Goal: Information Seeking & Learning: Learn about a topic

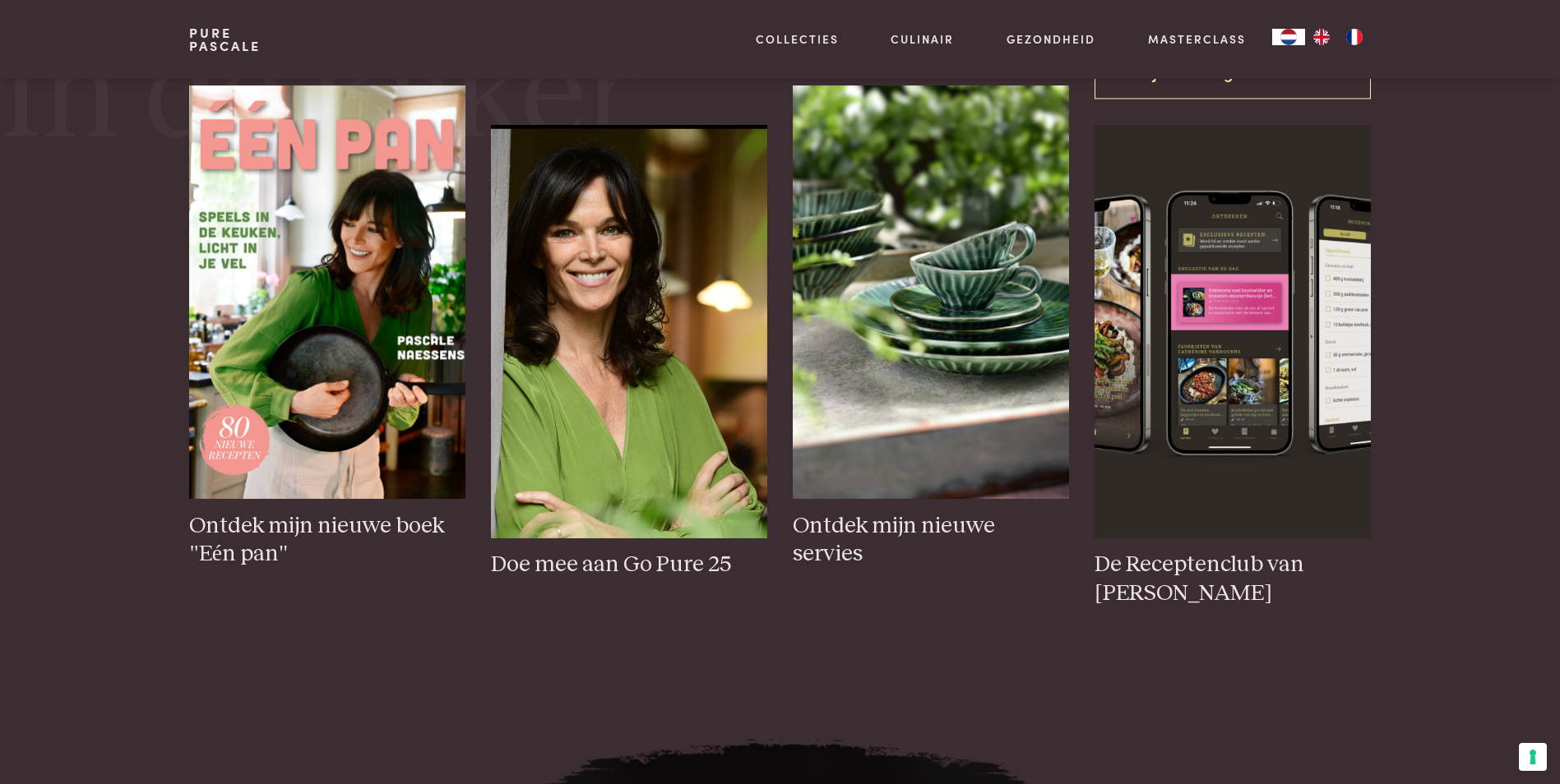
scroll to position [822, 0]
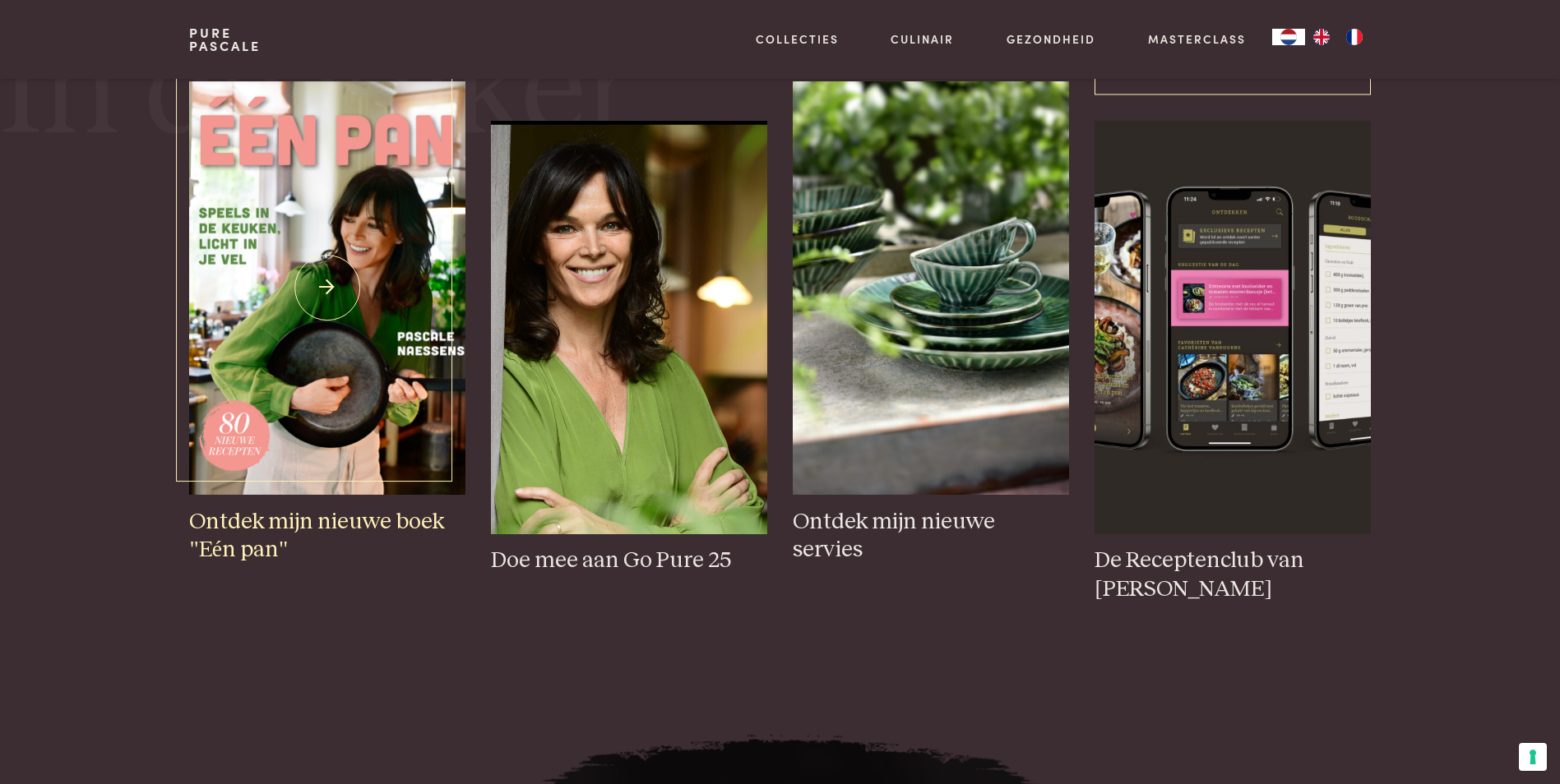
click at [319, 327] on img at bounding box center [326, 288] width 276 height 413
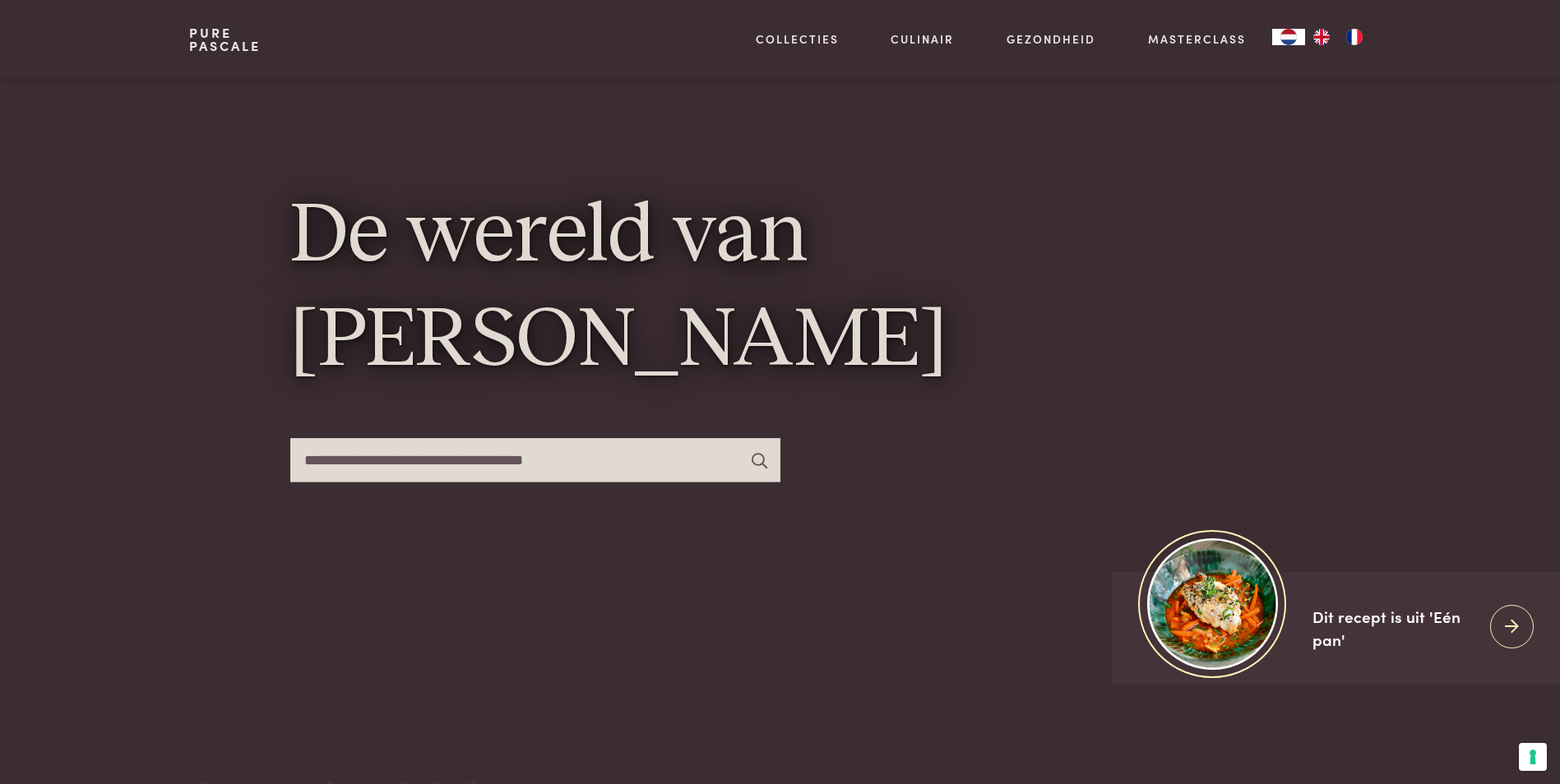
scroll to position [0, 0]
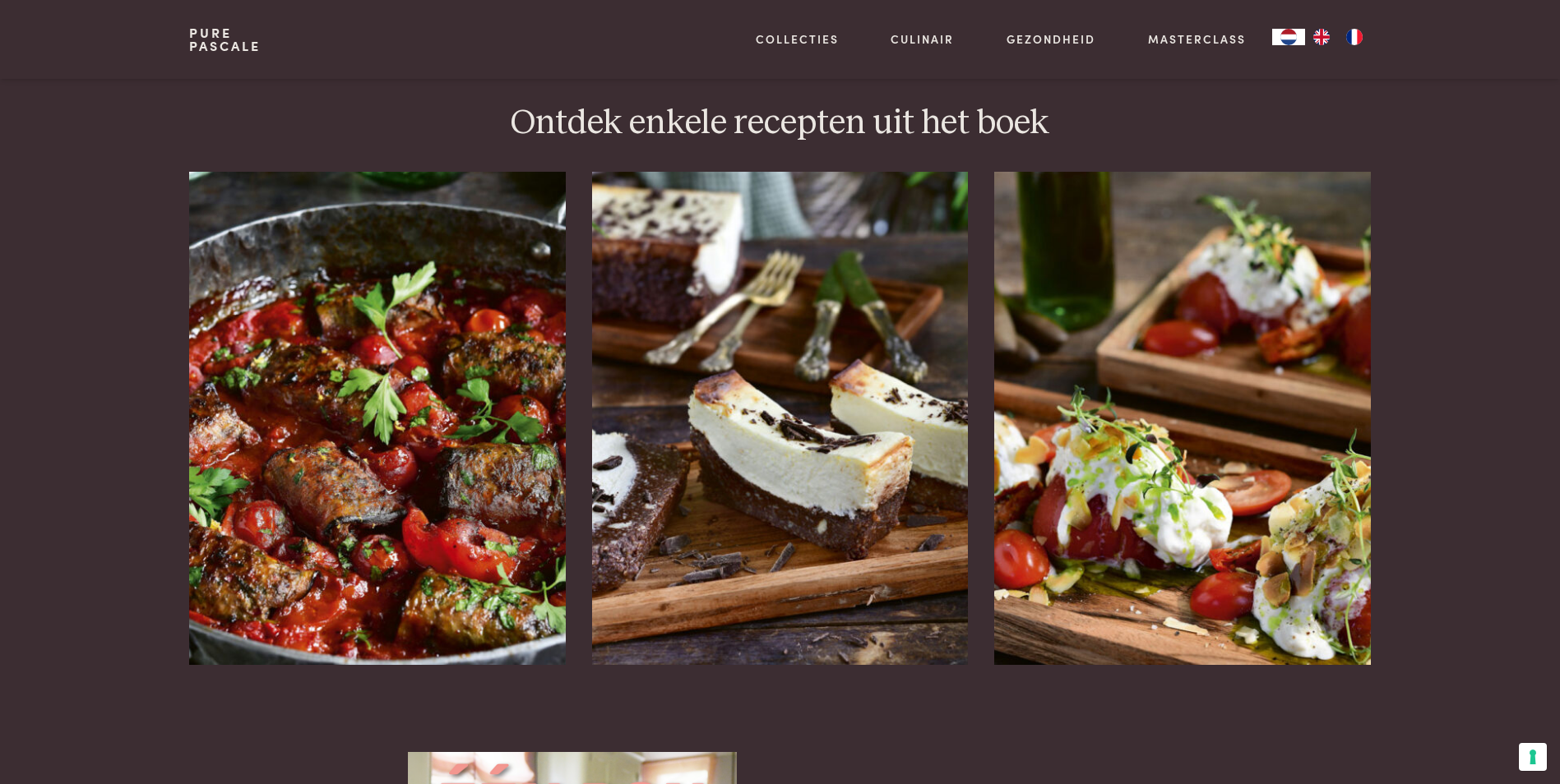
scroll to position [1972, 0]
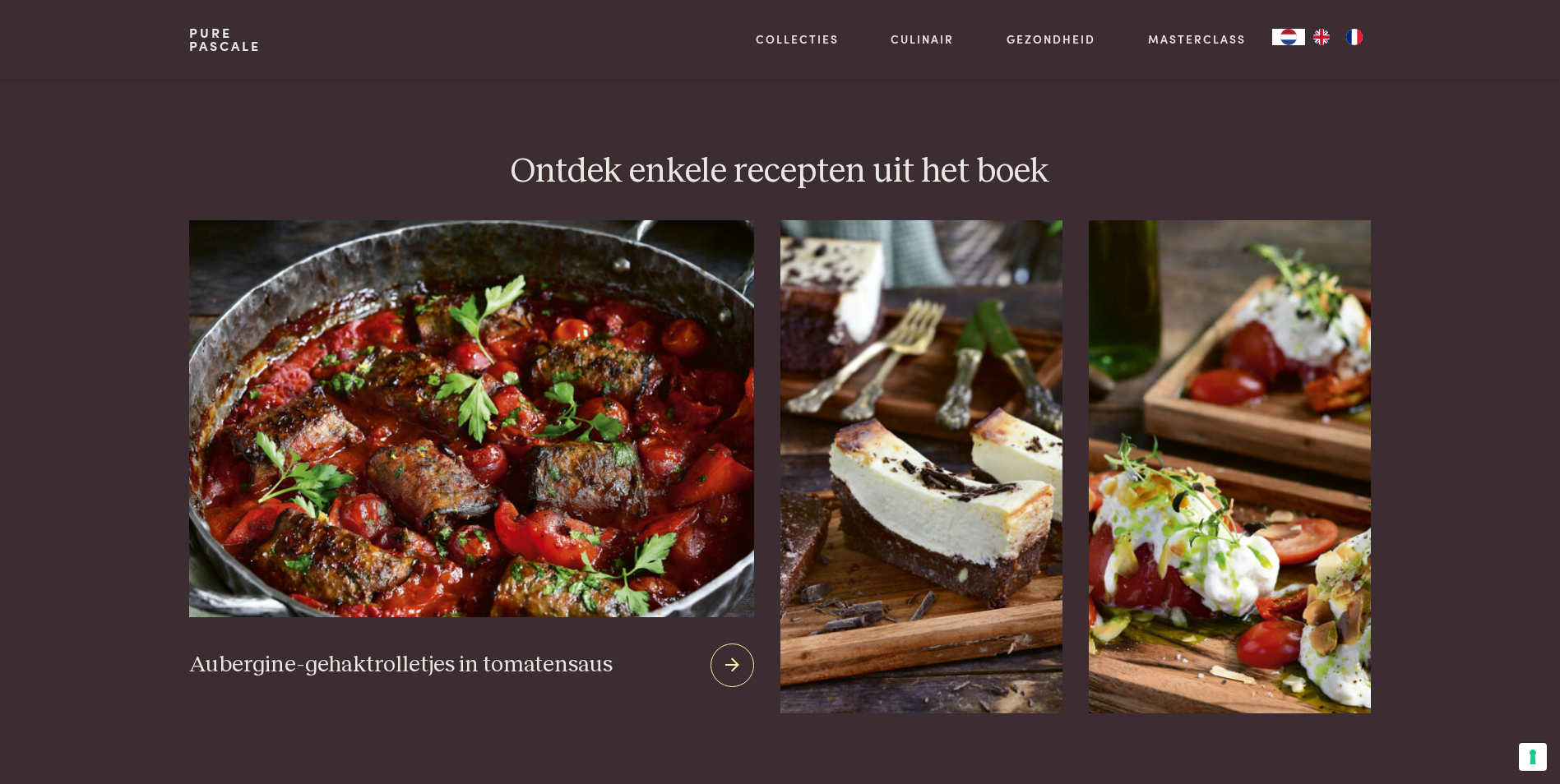
click at [494, 437] on img at bounding box center [471, 419] width 564 height 397
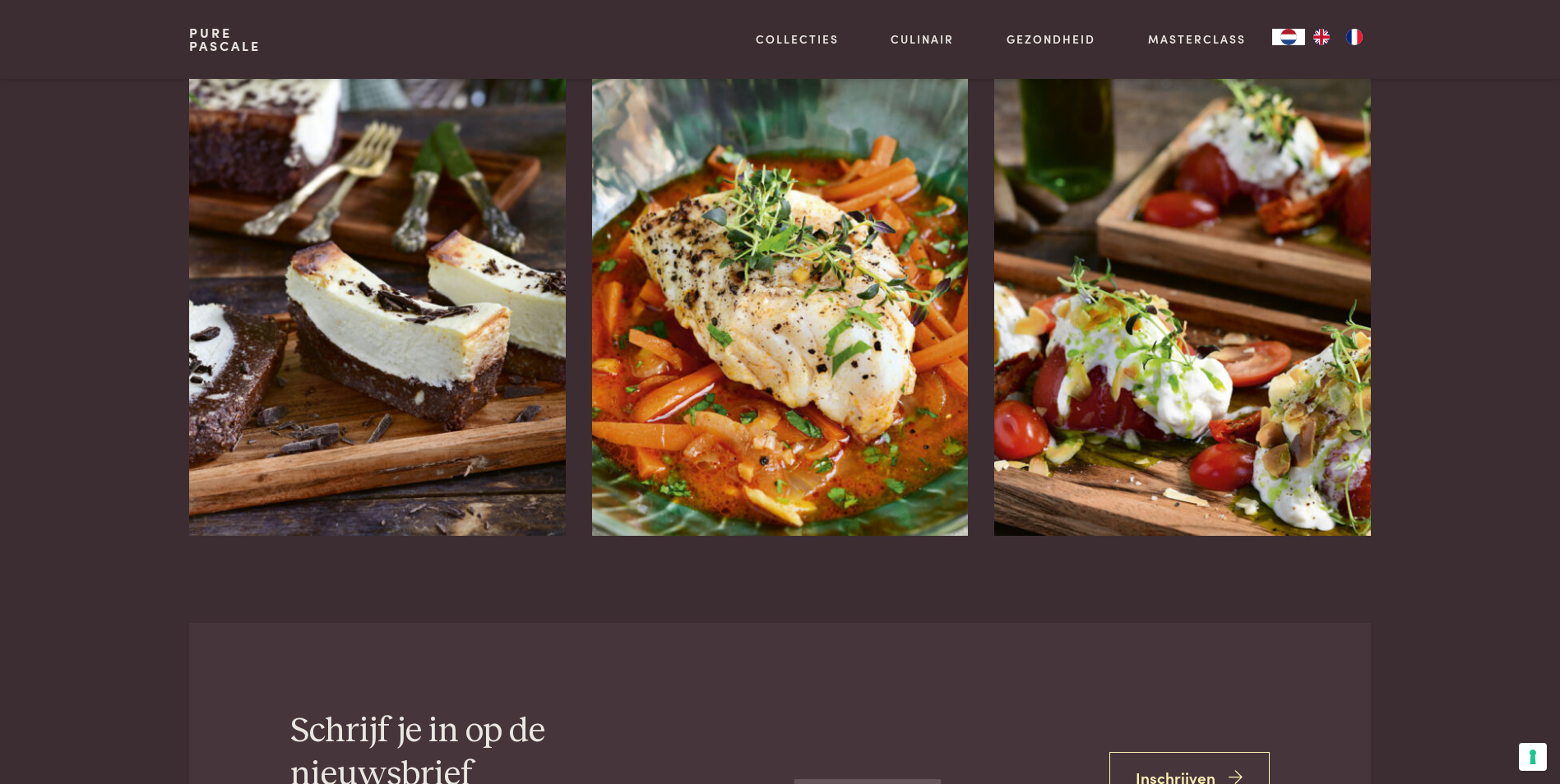
scroll to position [3123, 0]
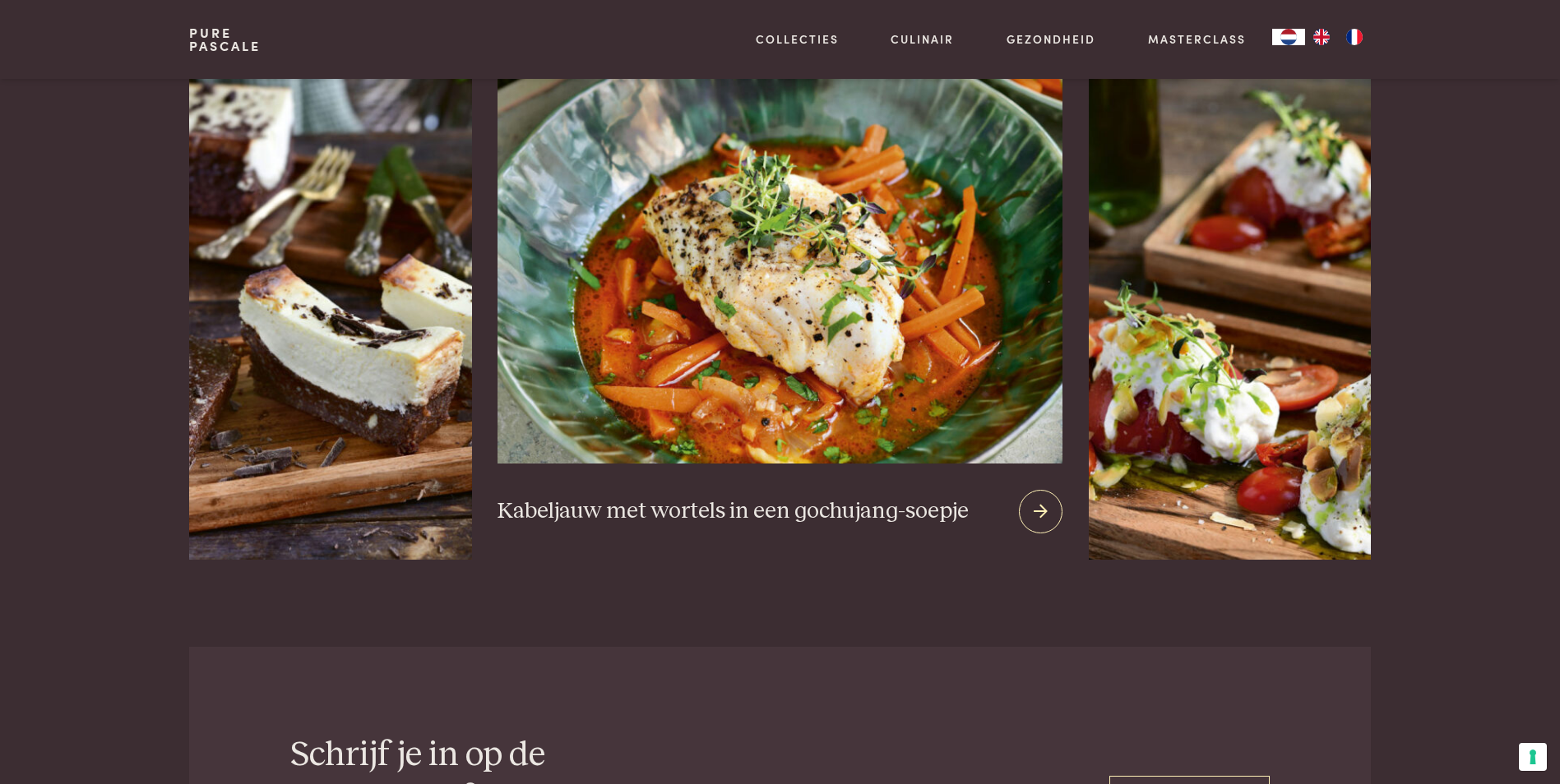
click at [787, 277] on img at bounding box center [780, 265] width 564 height 397
